Goal: Task Accomplishment & Management: Manage account settings

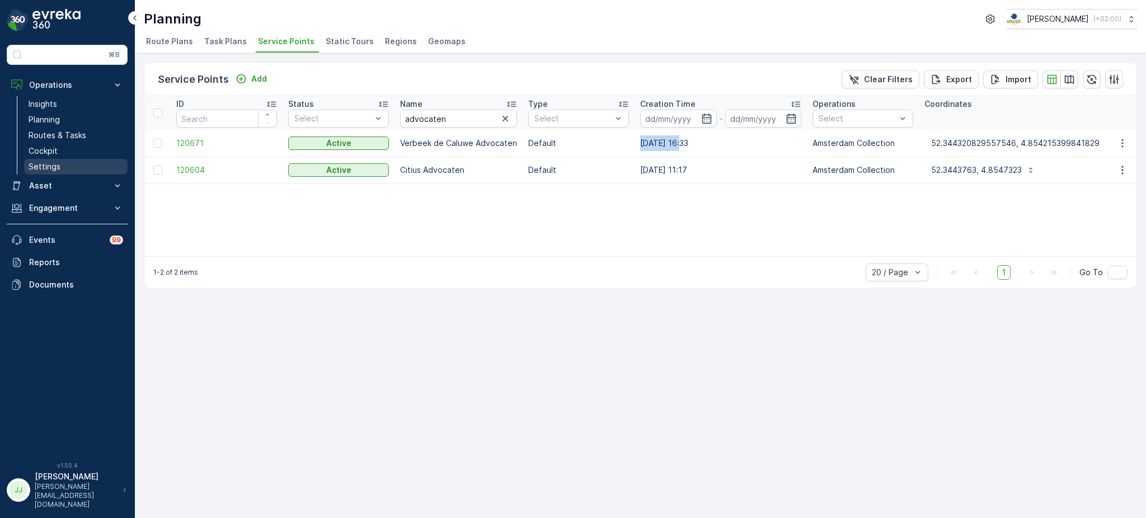
click at [54, 165] on p "Settings" at bounding box center [45, 166] width 32 height 11
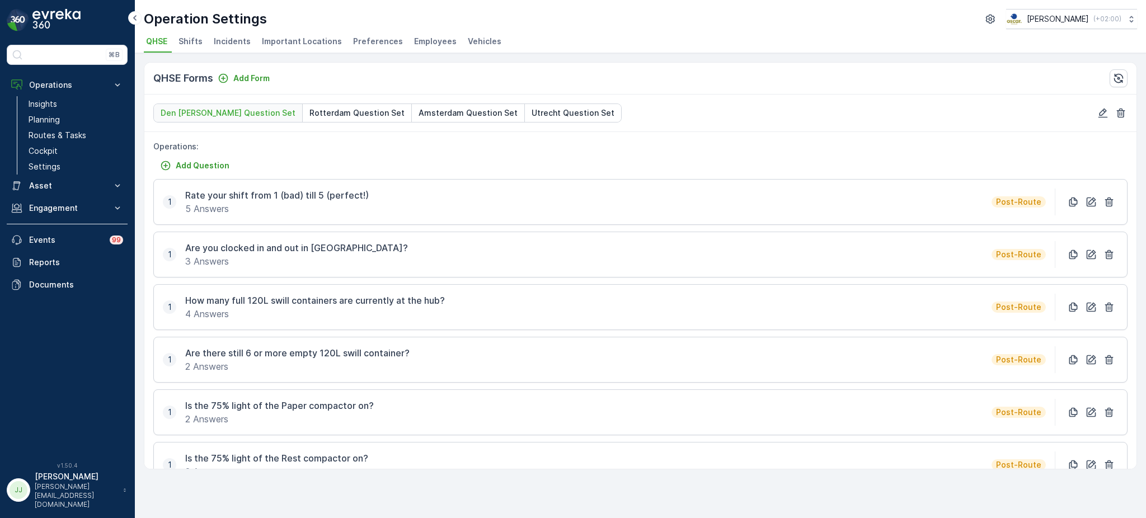
click at [427, 36] on span "Employees" at bounding box center [435, 41] width 43 height 11
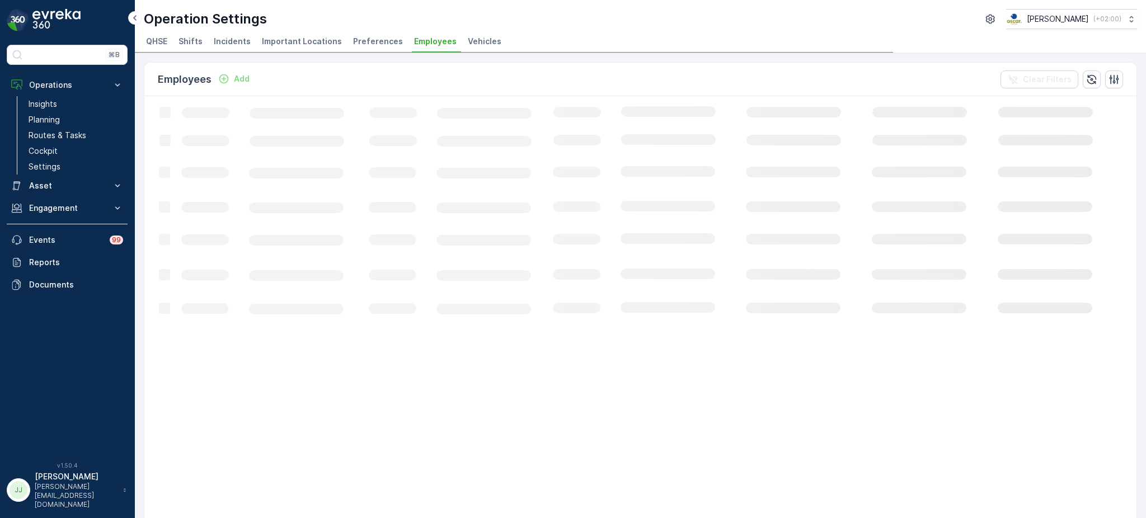
click at [483, 43] on span "Vehicles" at bounding box center [485, 41] width 34 height 11
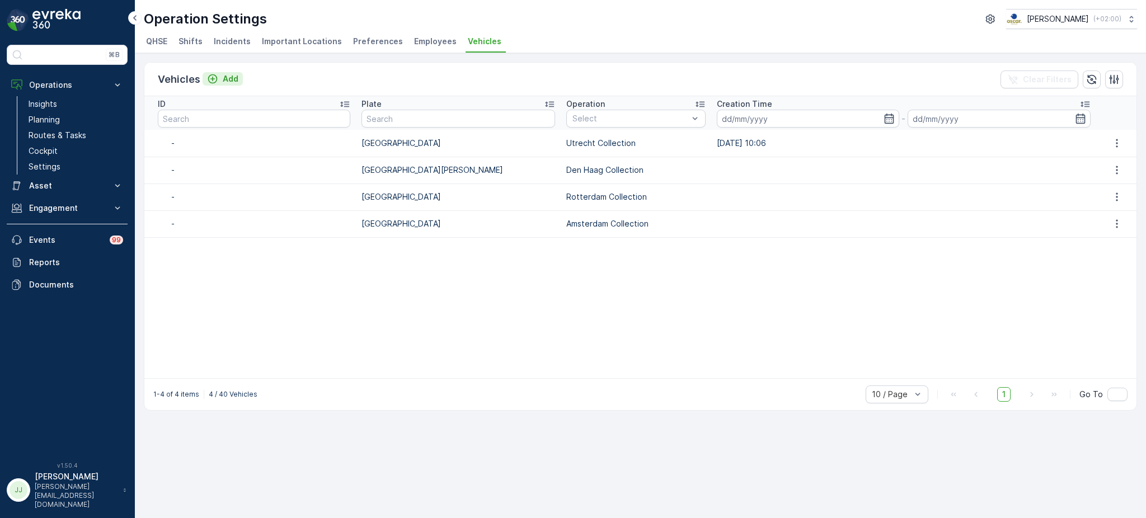
click at [227, 79] on p "Add" at bounding box center [231, 78] width 16 height 11
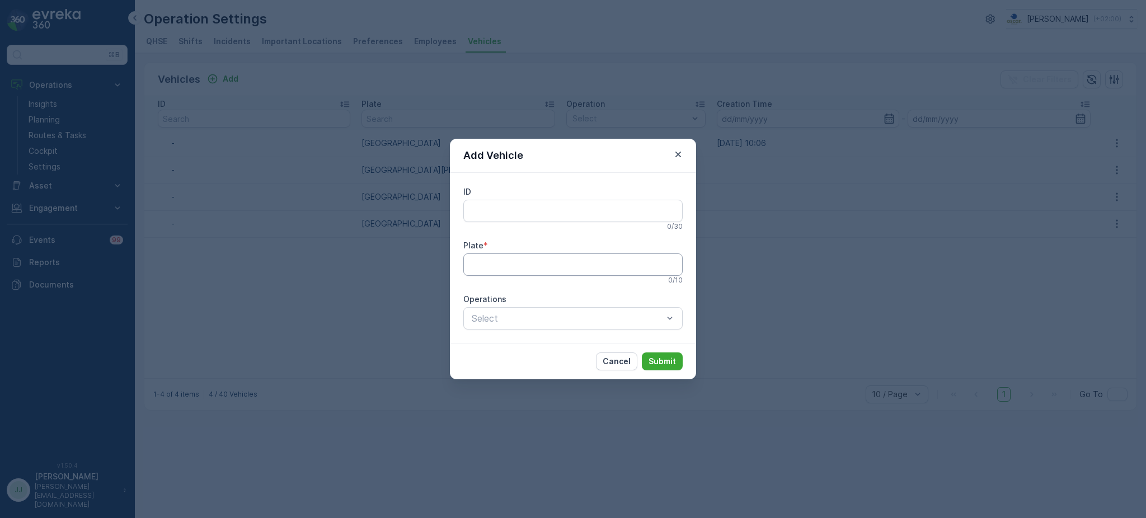
click at [601, 268] on input "Plate" at bounding box center [573, 265] width 219 height 22
type input "e"
type input "EM113"
click at [643, 200] on input "ID" at bounding box center [573, 211] width 219 height 22
type input "EM113"
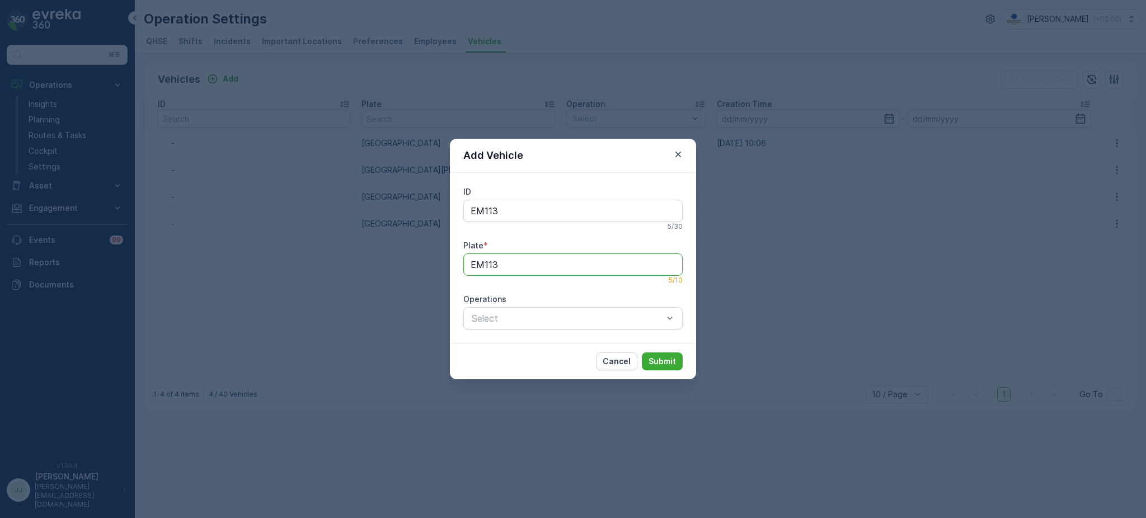
drag, startPoint x: 542, startPoint y: 263, endPoint x: 403, endPoint y: 272, distance: 139.7
click at [403, 272] on div "Add Vehicle ID EM113 5 / 30 Plate * EM113 5 / 10 Operations Select Cancel Submit" at bounding box center [573, 259] width 1146 height 518
type input "V-22-GTL"
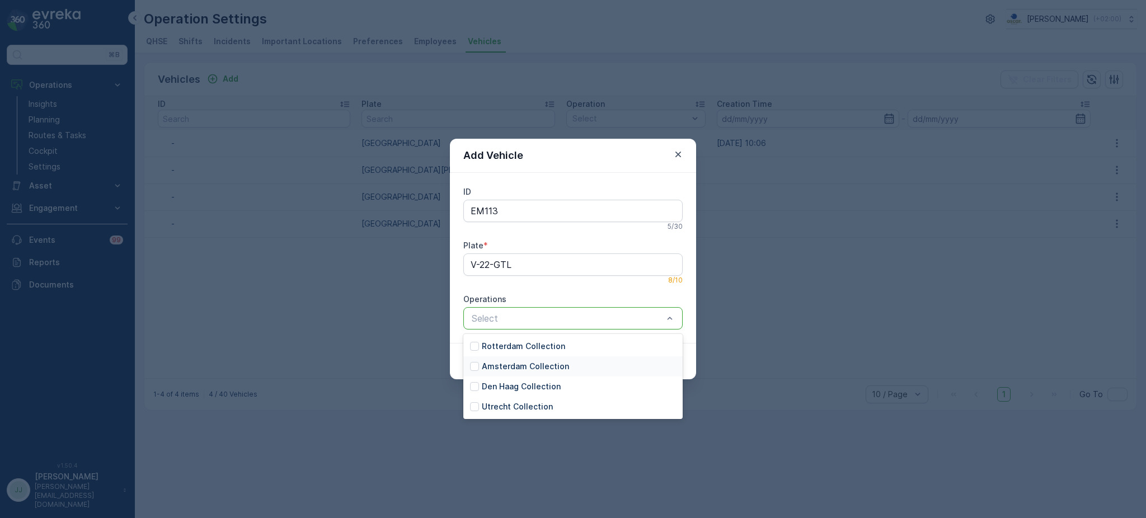
click at [496, 367] on p "Amsterdam Collection" at bounding box center [525, 366] width 87 height 11
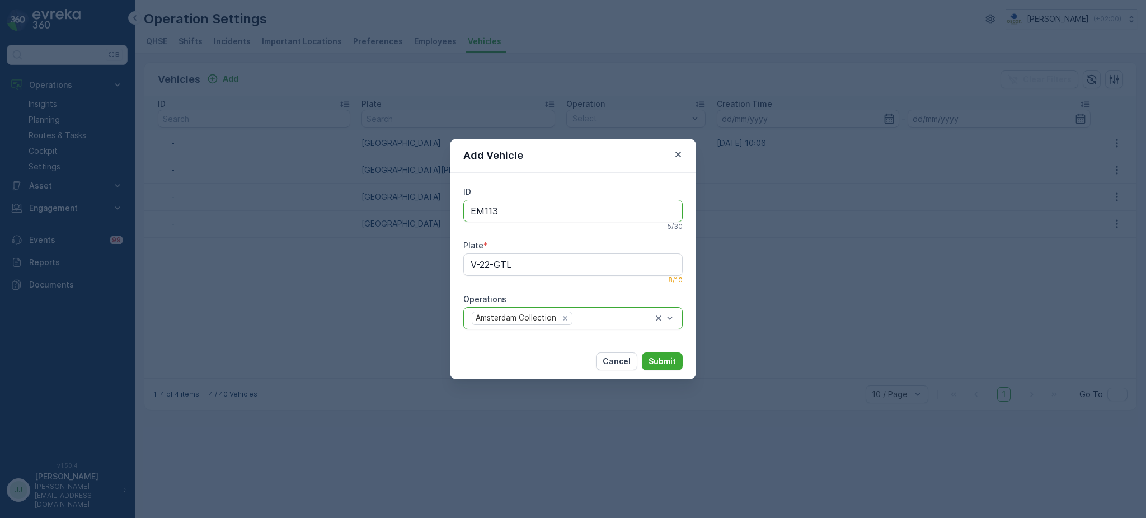
click at [590, 202] on input "EM113" at bounding box center [573, 211] width 219 height 22
click at [666, 366] on p "Submit" at bounding box center [662, 361] width 27 height 11
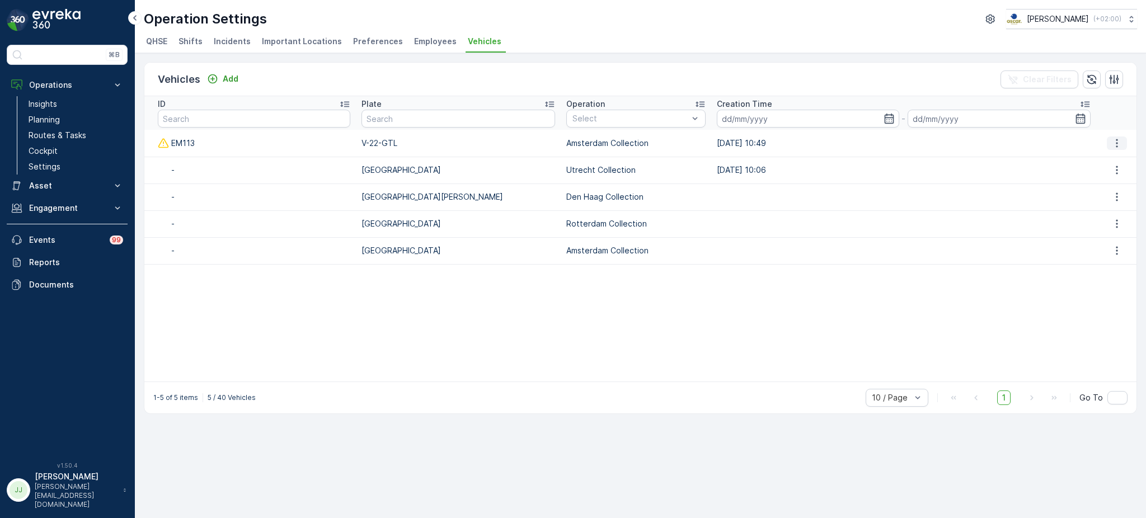
click at [1112, 142] on icon "button" at bounding box center [1117, 143] width 11 height 11
click at [1113, 158] on span "Edit" at bounding box center [1119, 158] width 15 height 11
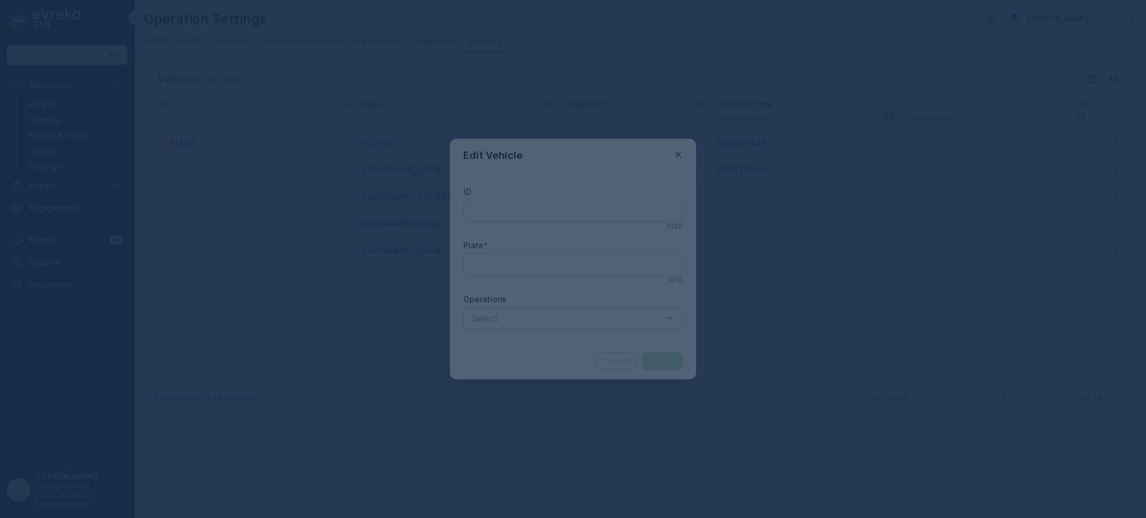
type input "EM113"
type input "V-22-GTL"
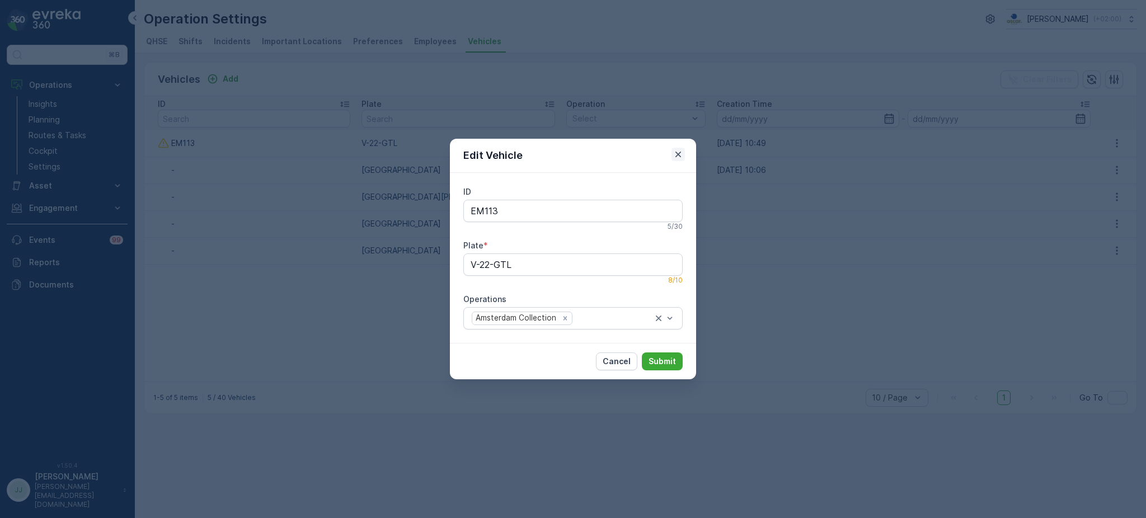
click at [675, 150] on icon "button" at bounding box center [678, 154] width 11 height 11
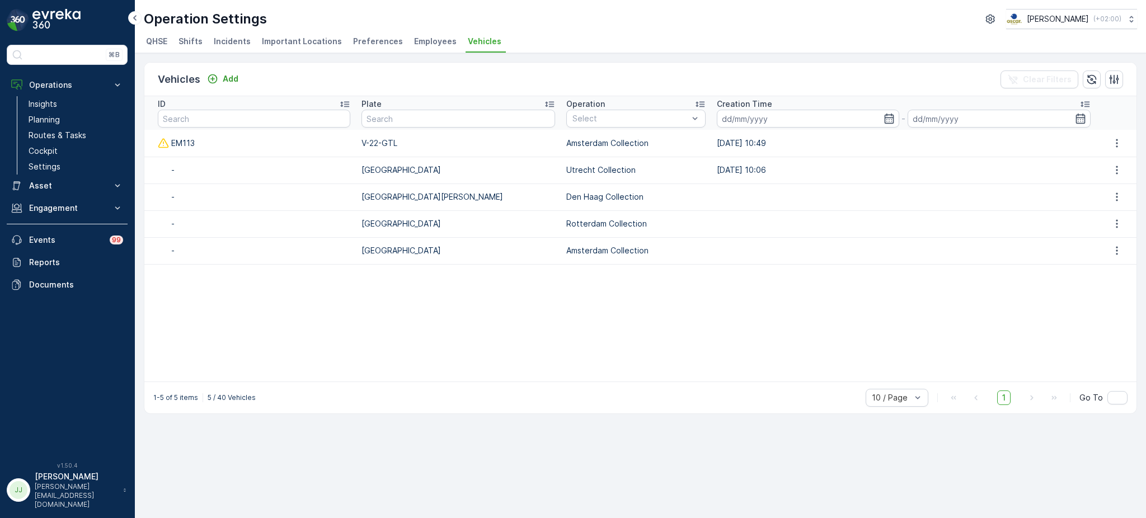
click at [419, 46] on span "Employees" at bounding box center [435, 41] width 43 height 11
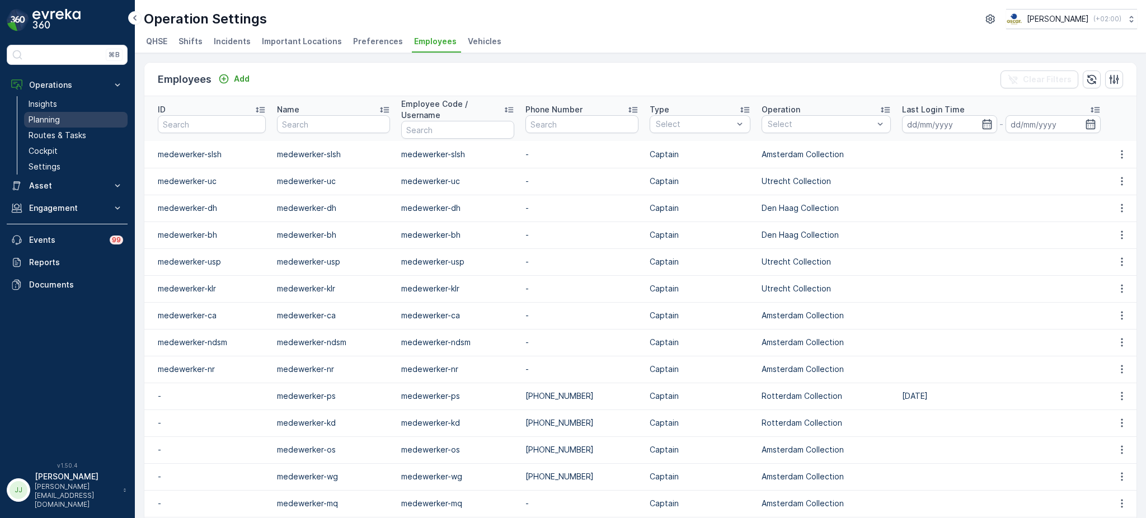
click at [53, 122] on p "Planning" at bounding box center [44, 119] width 31 height 11
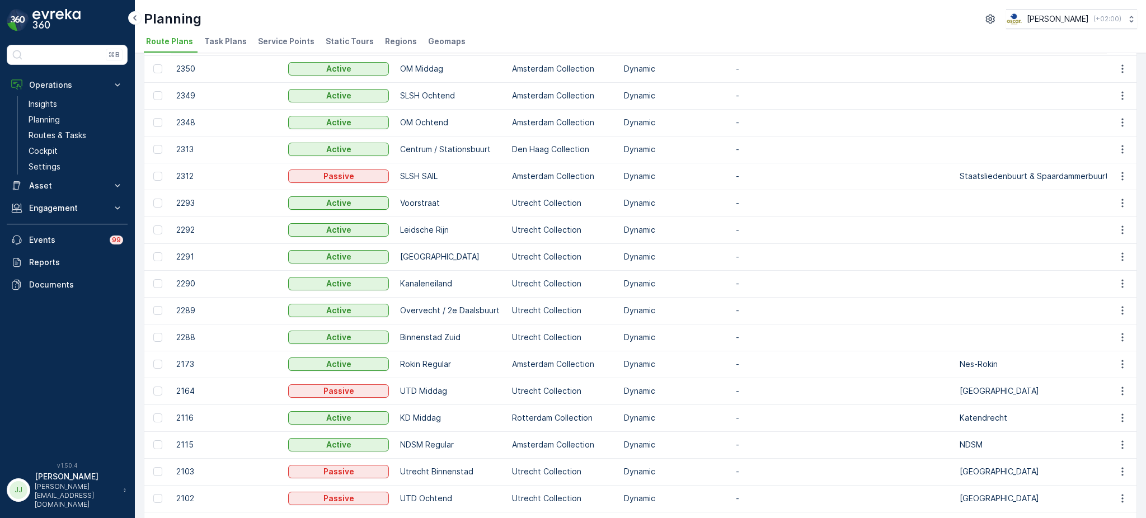
scroll to position [195, 0]
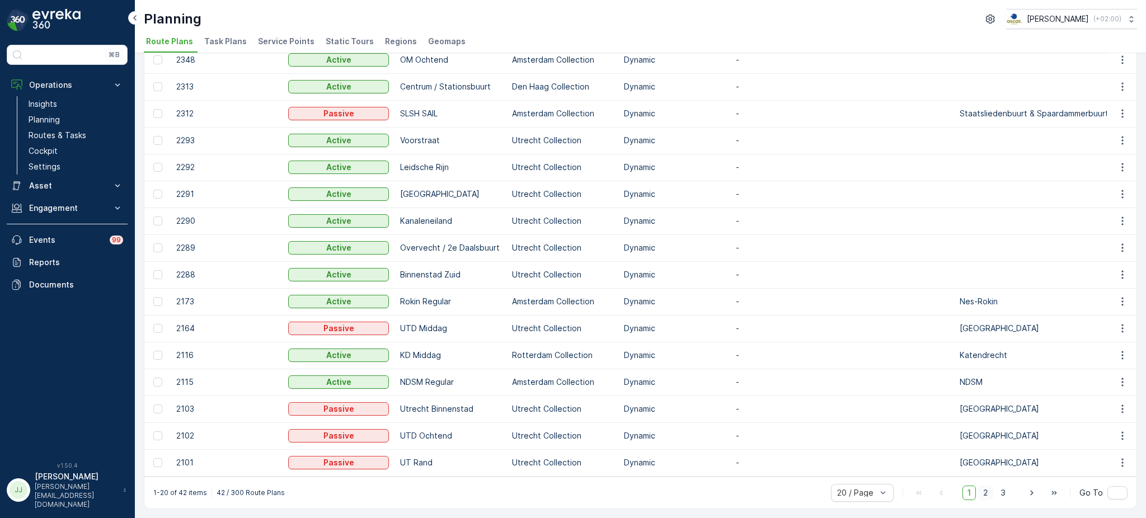
click at [984, 492] on span "2" at bounding box center [986, 493] width 15 height 15
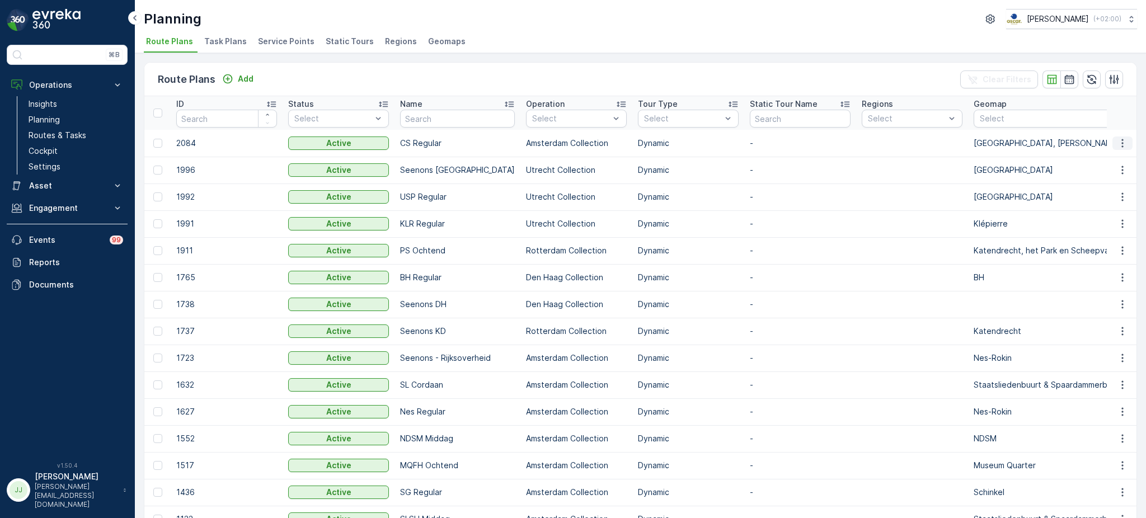
click at [1117, 148] on button "button" at bounding box center [1123, 143] width 20 height 13
click at [1107, 160] on span "Edit Route Plan" at bounding box center [1113, 158] width 58 height 11
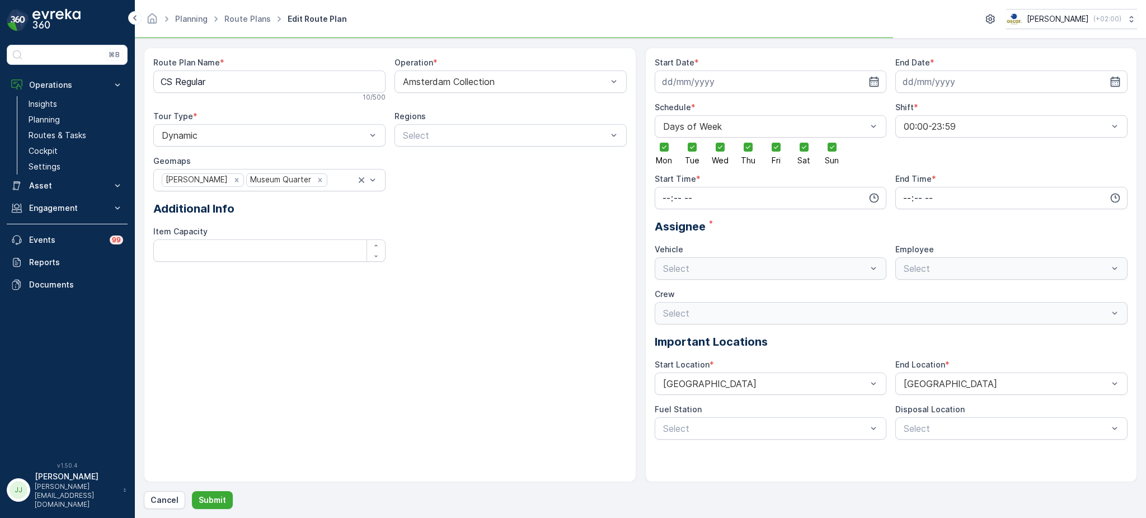
type input "[DATE]"
type input "05:00"
type input "23:59"
click at [683, 312] on span "V-22-GTL" at bounding box center [682, 315] width 41 height 10
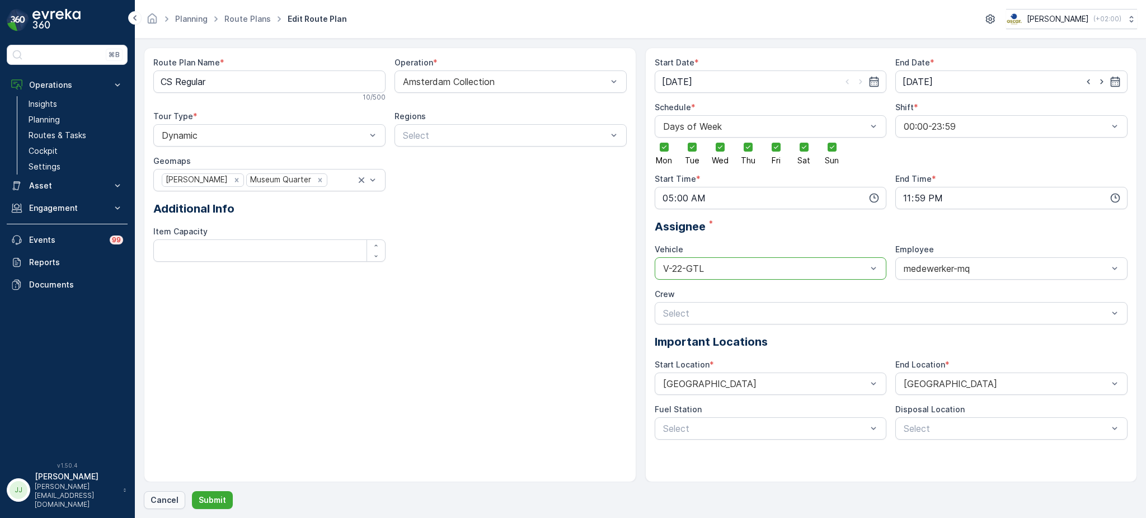
click at [163, 499] on p "Cancel" at bounding box center [165, 500] width 28 height 11
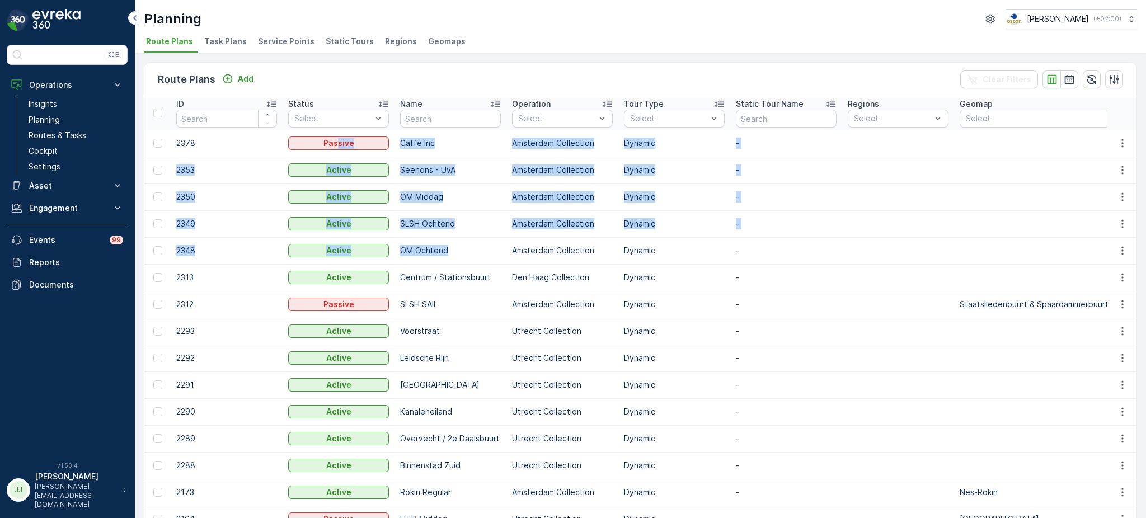
drag, startPoint x: 405, startPoint y: 194, endPoint x: 271, endPoint y: 96, distance: 166.2
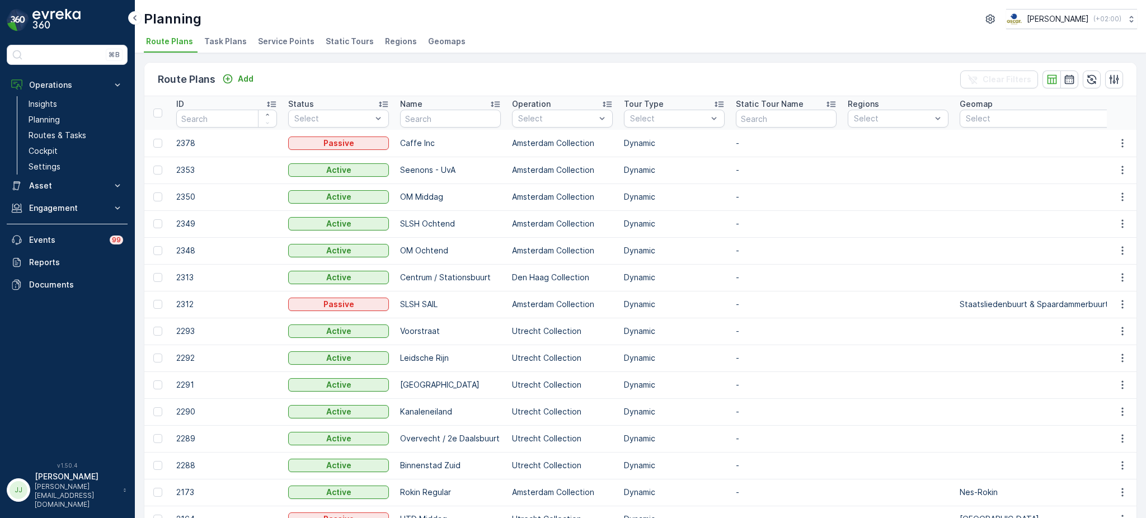
click at [372, 69] on div "Route Plans Add Clear Filters" at bounding box center [640, 80] width 993 height 34
click at [73, 123] on link "Planning" at bounding box center [76, 120] width 104 height 16
click at [217, 36] on span "Task Plans" at bounding box center [225, 41] width 43 height 11
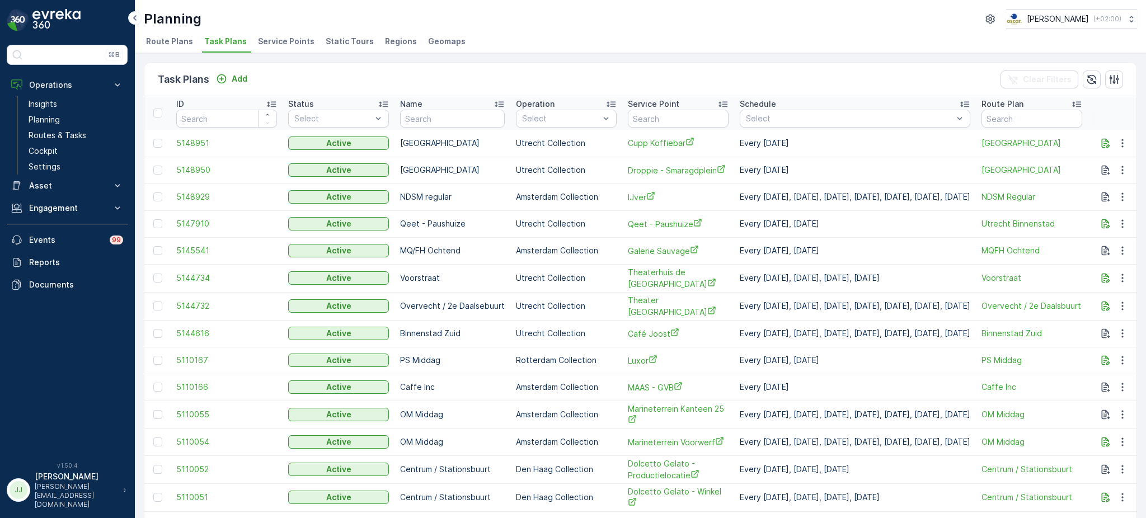
click at [315, 63] on div "Task Plans Add Clear Filters" at bounding box center [640, 80] width 993 height 34
click at [70, 116] on link "Planning" at bounding box center [76, 120] width 104 height 16
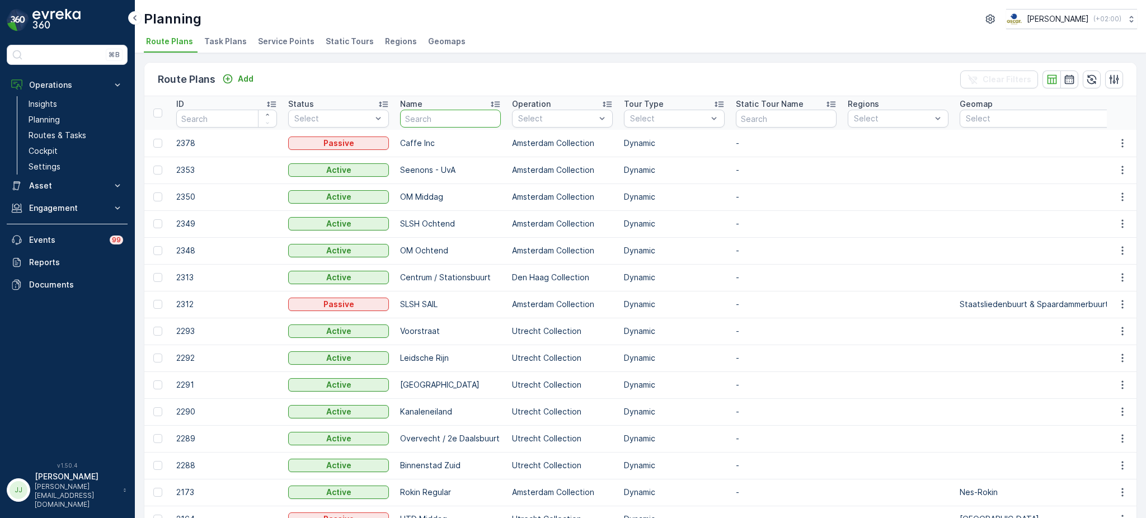
click at [475, 118] on input "text" at bounding box center [450, 119] width 101 height 18
type input "ndsm mi"
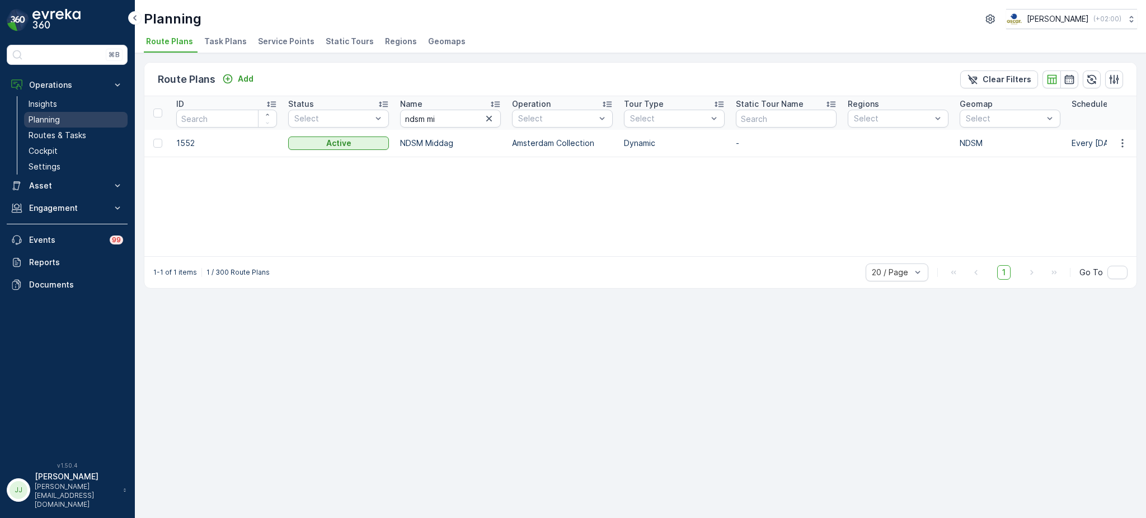
click at [60, 120] on link "Planning" at bounding box center [76, 120] width 104 height 16
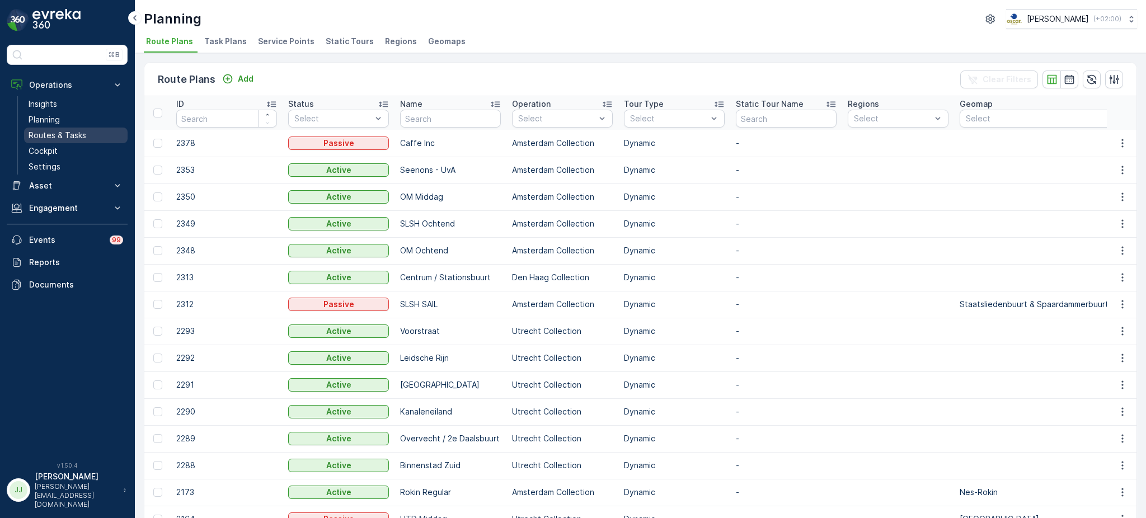
click at [68, 135] on p "Routes & Tasks" at bounding box center [58, 135] width 58 height 11
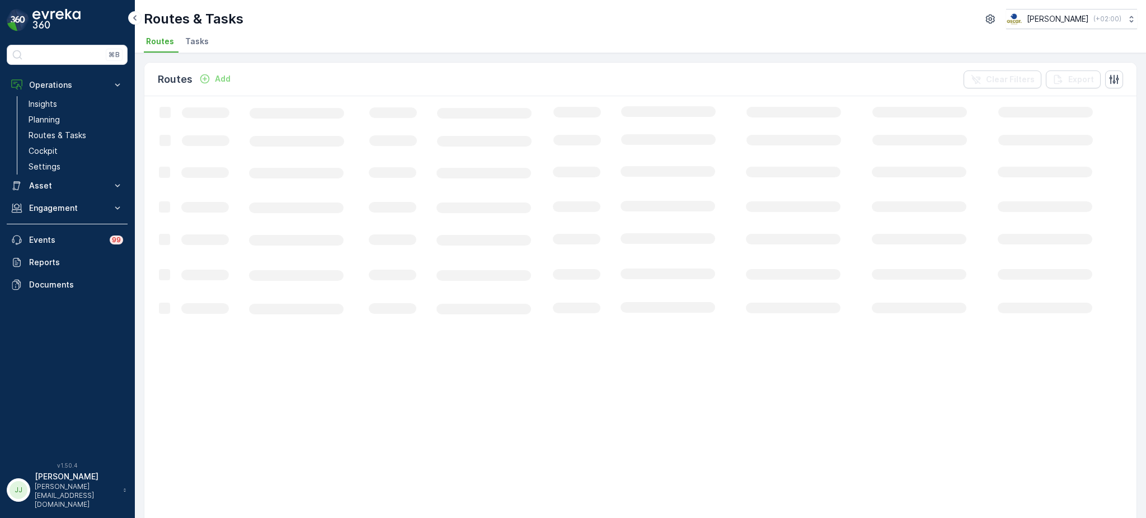
click at [189, 42] on span "Tasks" at bounding box center [197, 41] width 24 height 11
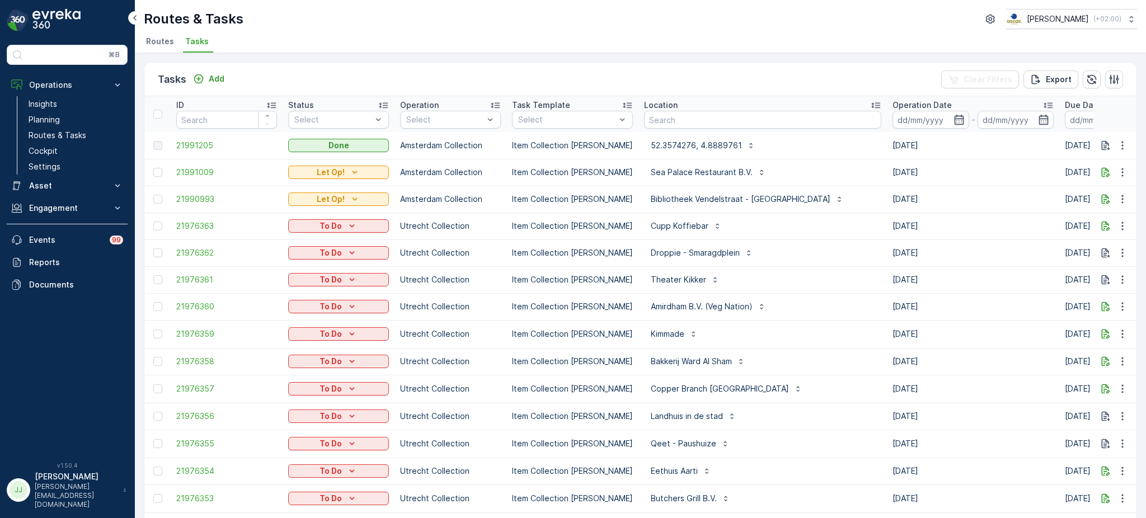
scroll to position [0, 848]
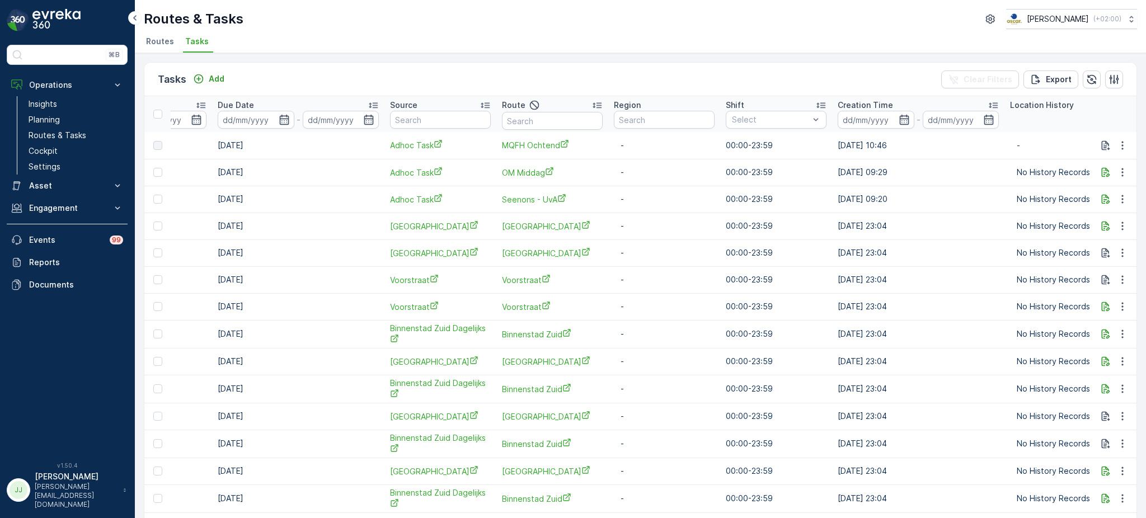
click at [592, 107] on icon at bounding box center [597, 105] width 11 height 11
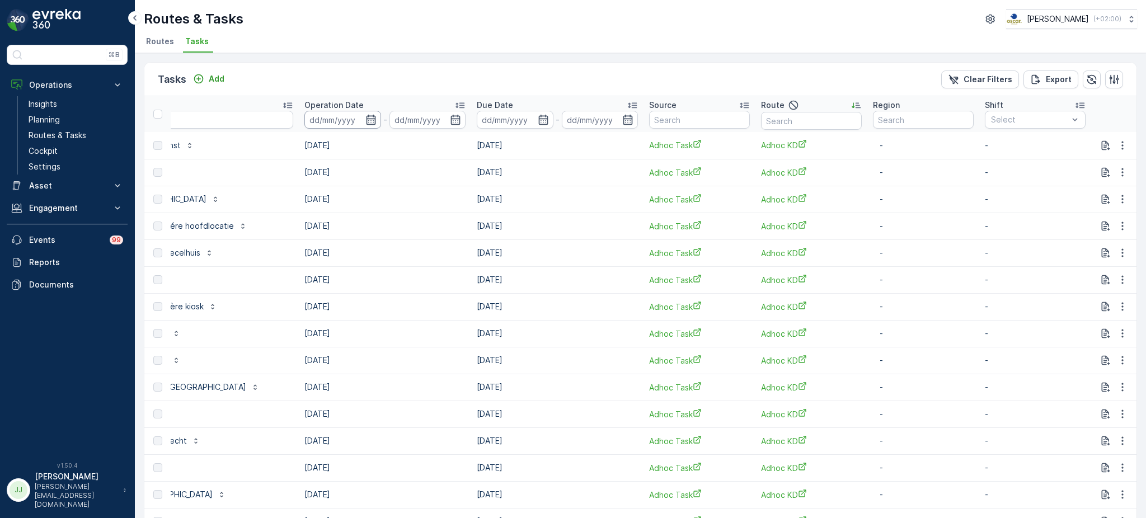
scroll to position [0, 556]
click at [762, 123] on input "text" at bounding box center [812, 121] width 101 height 18
type input "not"
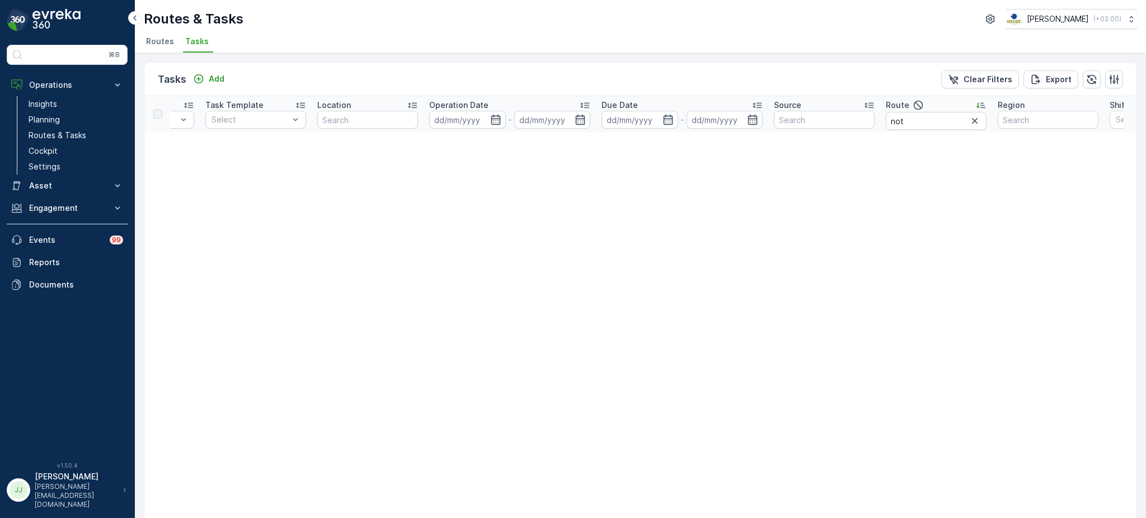
scroll to position [0, 309]
click at [909, 124] on input "not" at bounding box center [934, 121] width 101 height 18
type input "not-"
click at [909, 124] on input "not-" at bounding box center [914, 121] width 101 height 18
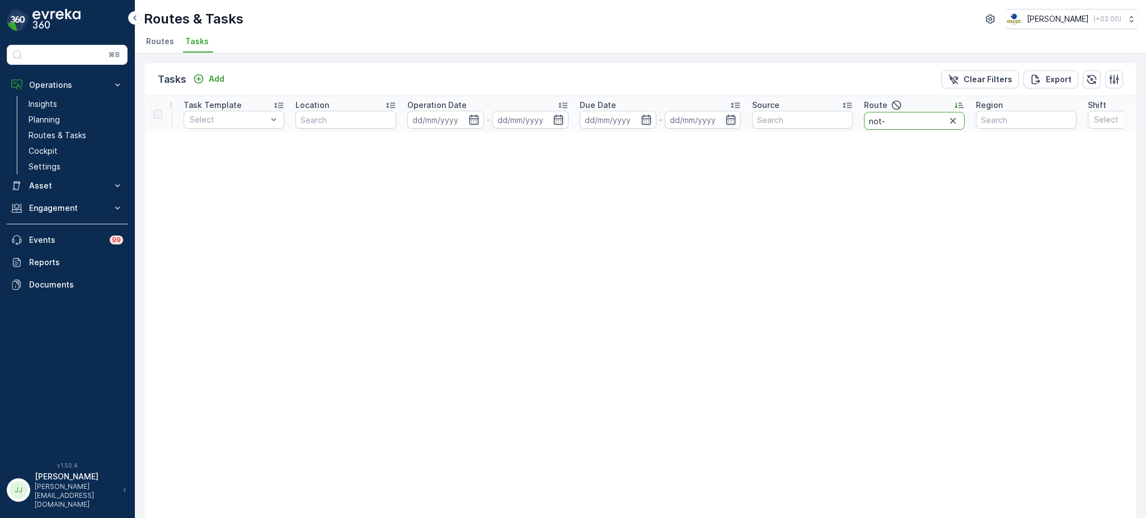
type input "not"
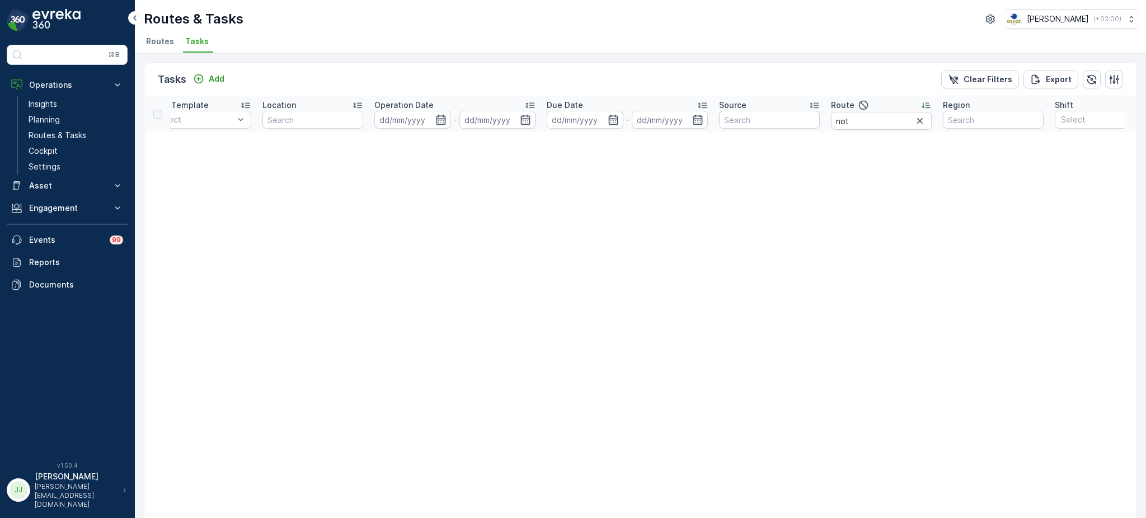
scroll to position [0, 362]
click at [924, 123] on icon "button" at bounding box center [919, 120] width 11 height 11
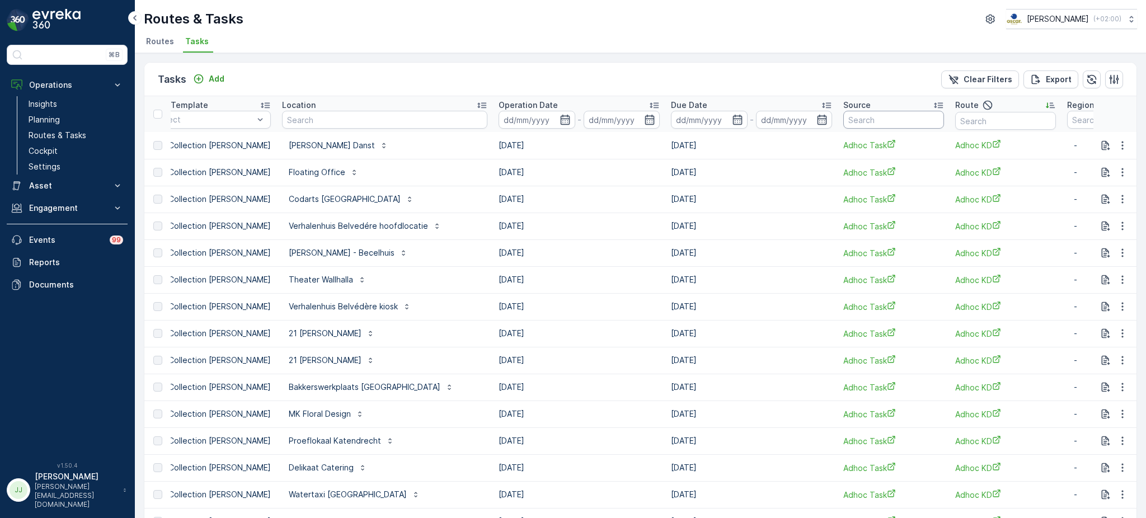
click at [844, 114] on input "text" at bounding box center [894, 120] width 101 height 18
type input "not"
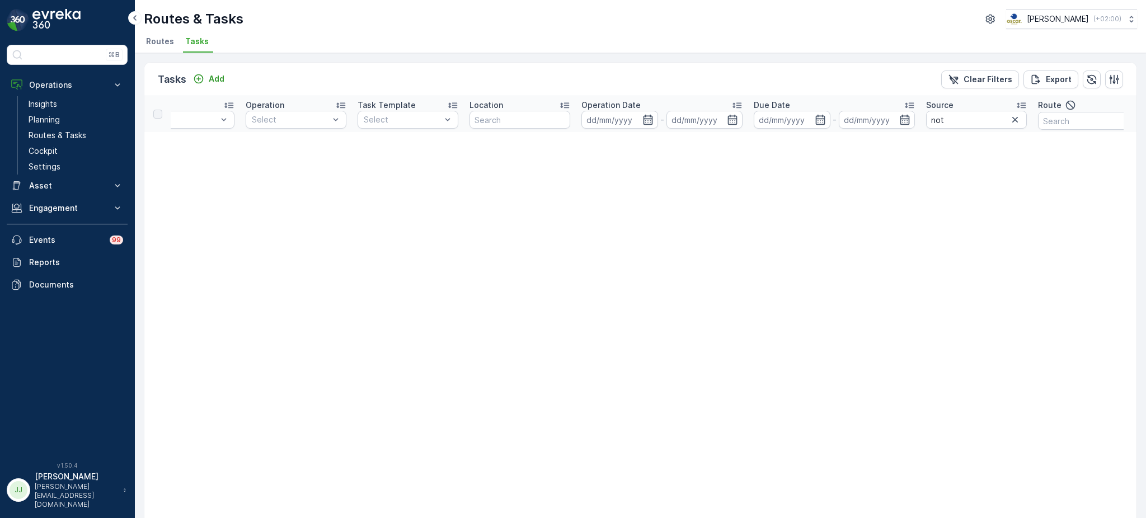
scroll to position [0, 157]
click at [1012, 115] on icon "button" at bounding box center [1012, 119] width 11 height 11
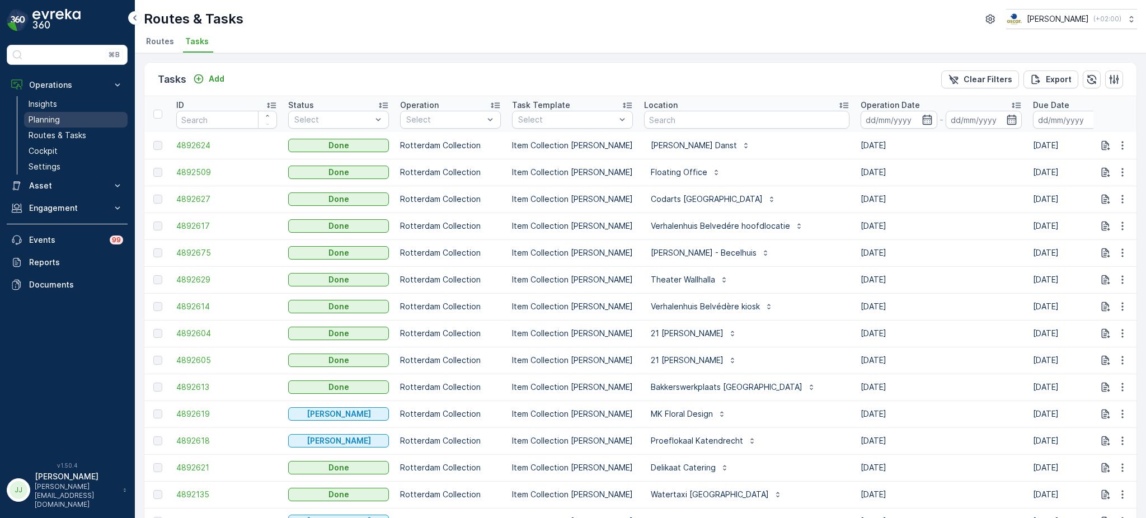
click at [61, 115] on link "Planning" at bounding box center [76, 120] width 104 height 16
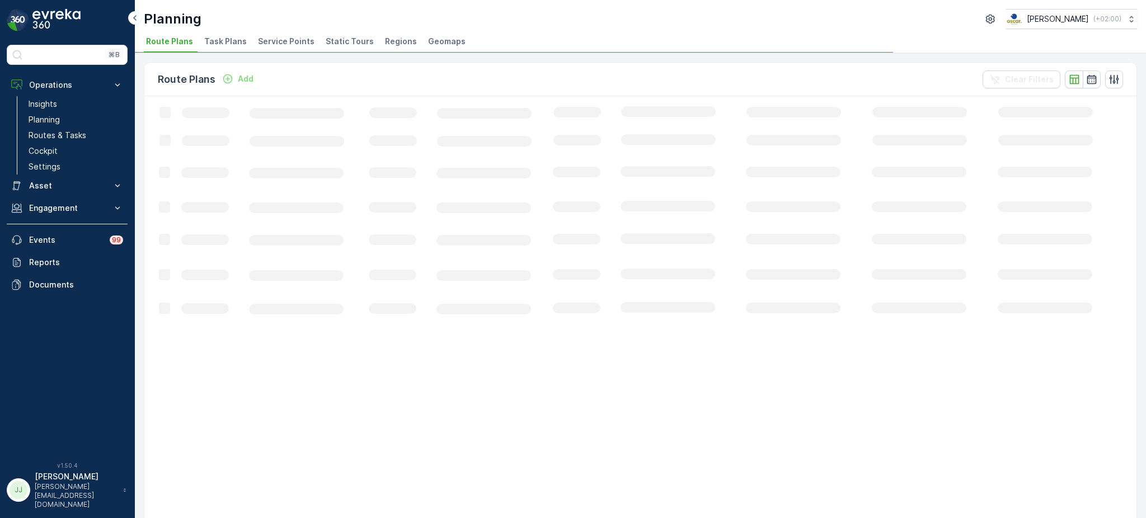
click at [230, 45] on span "Task Plans" at bounding box center [225, 41] width 43 height 11
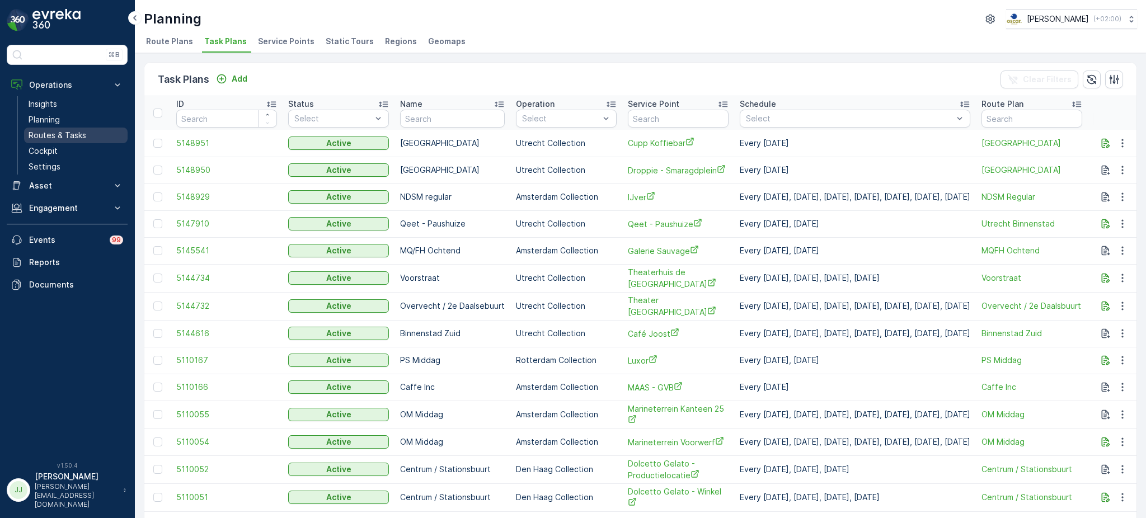
click at [61, 135] on p "Routes & Tasks" at bounding box center [58, 135] width 58 height 11
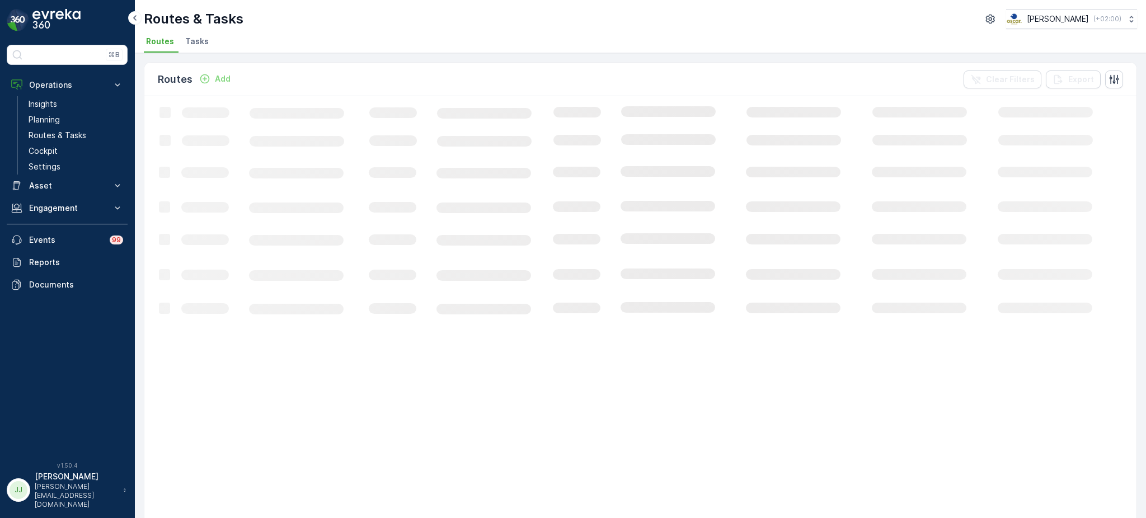
click at [202, 44] on span "Tasks" at bounding box center [197, 41] width 24 height 11
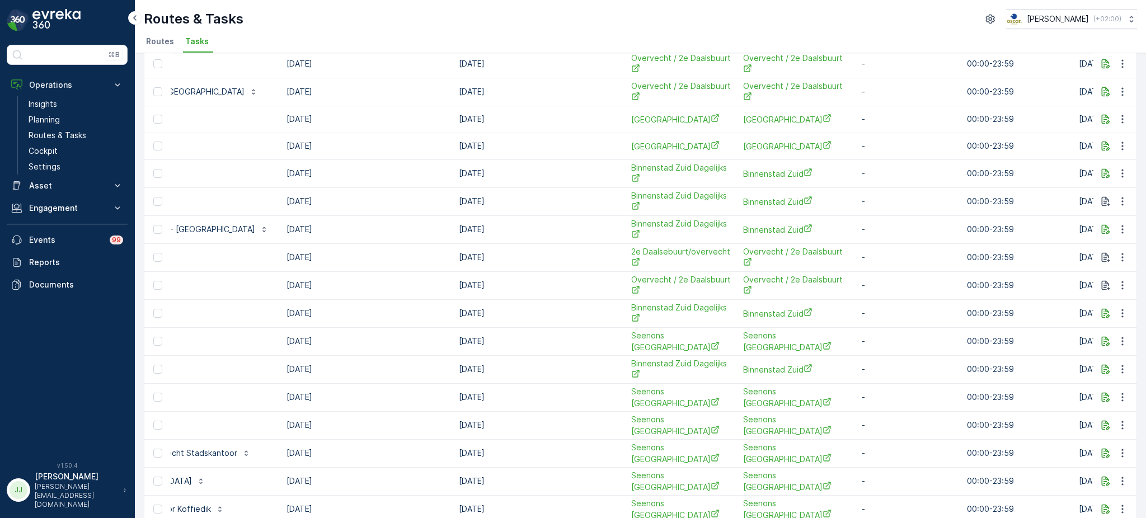
scroll to position [1029, 0]
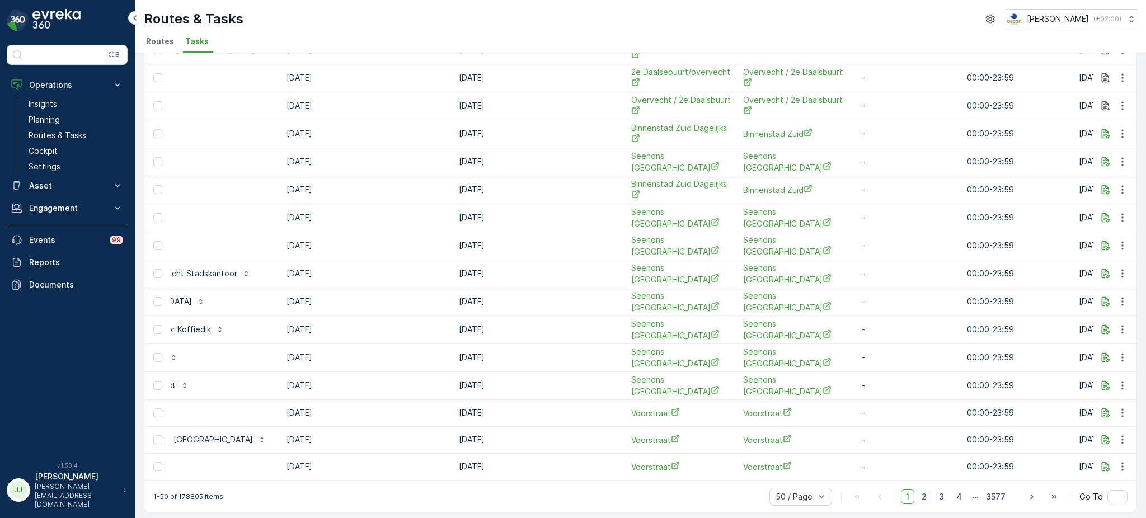
click at [925, 491] on span "2" at bounding box center [924, 497] width 15 height 15
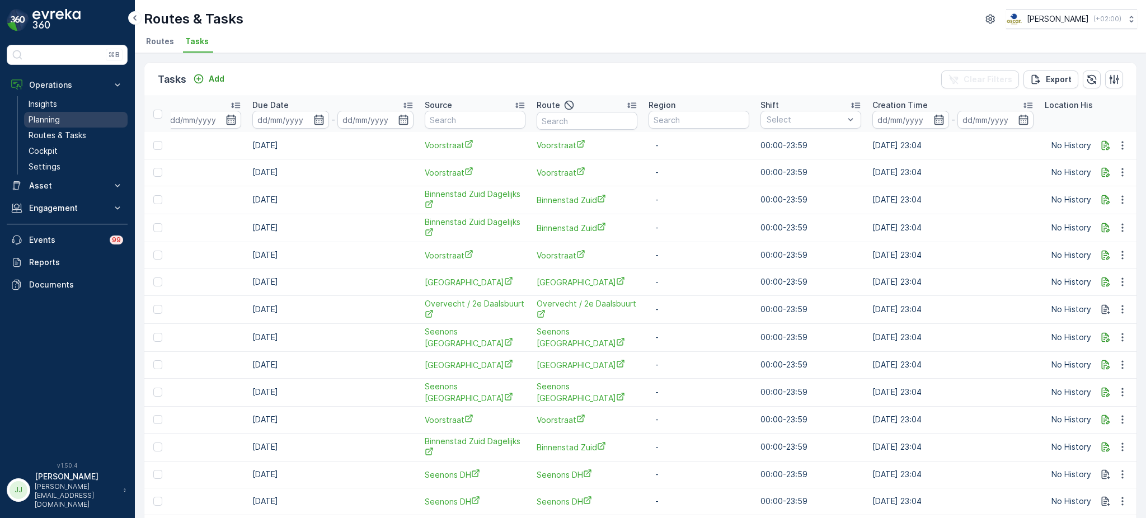
click at [41, 124] on p "Planning" at bounding box center [44, 119] width 31 height 11
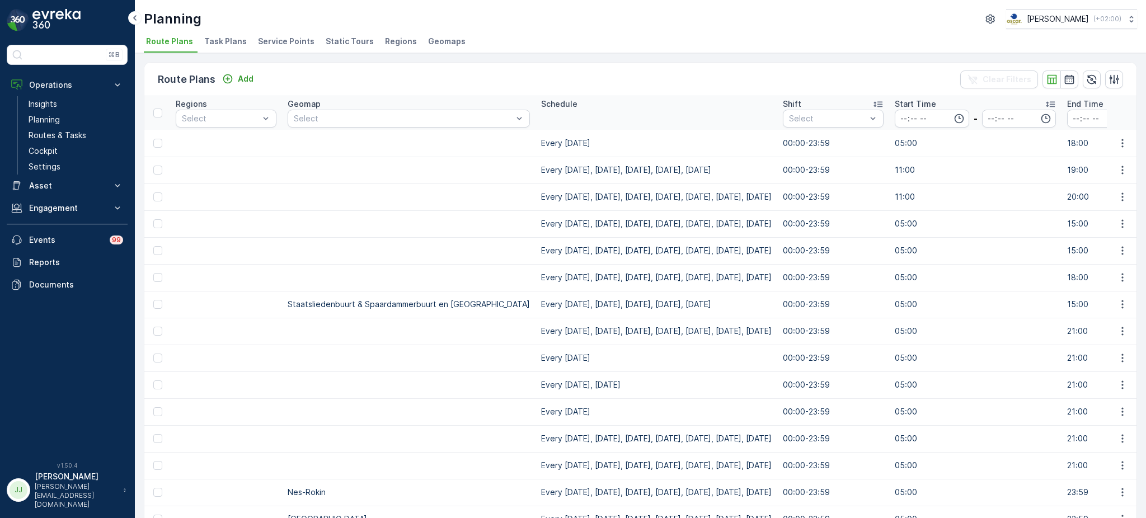
scroll to position [195, 0]
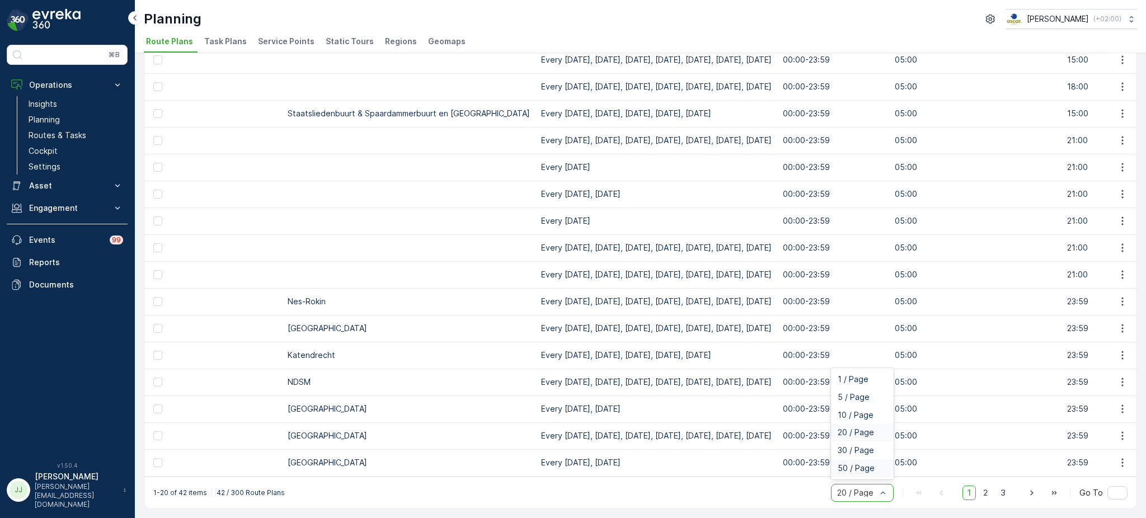
click at [855, 468] on span "50 / Page" at bounding box center [856, 468] width 37 height 9
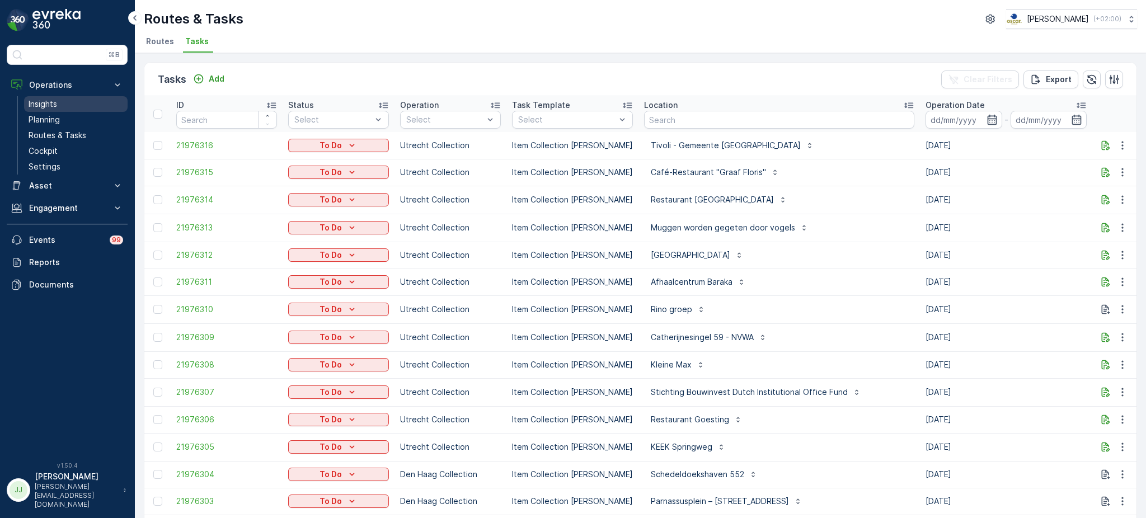
click at [75, 104] on link "Insights" at bounding box center [76, 104] width 104 height 16
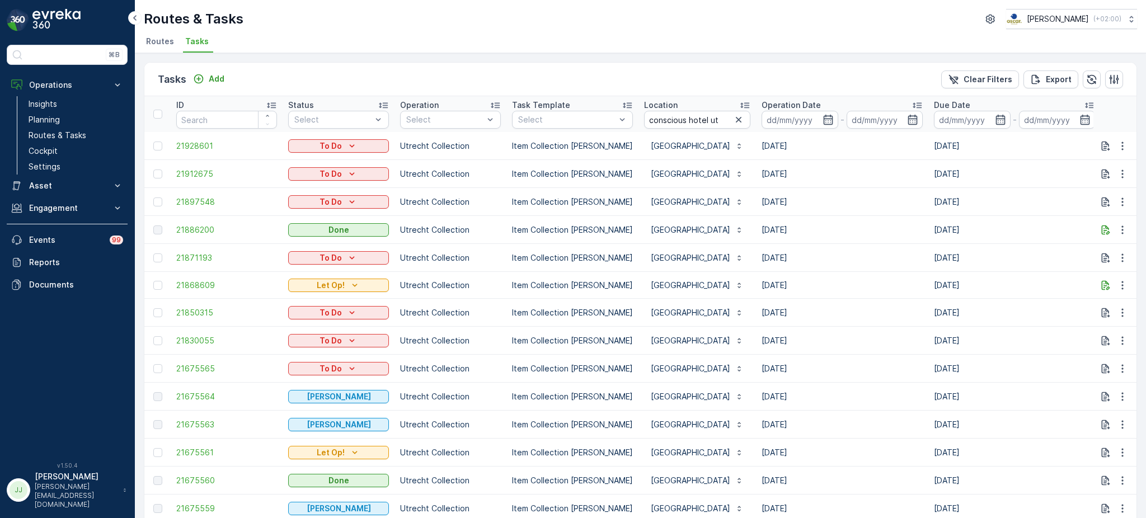
scroll to position [20, 0]
